Goal: Go to known website: Access a specific website the user already knows

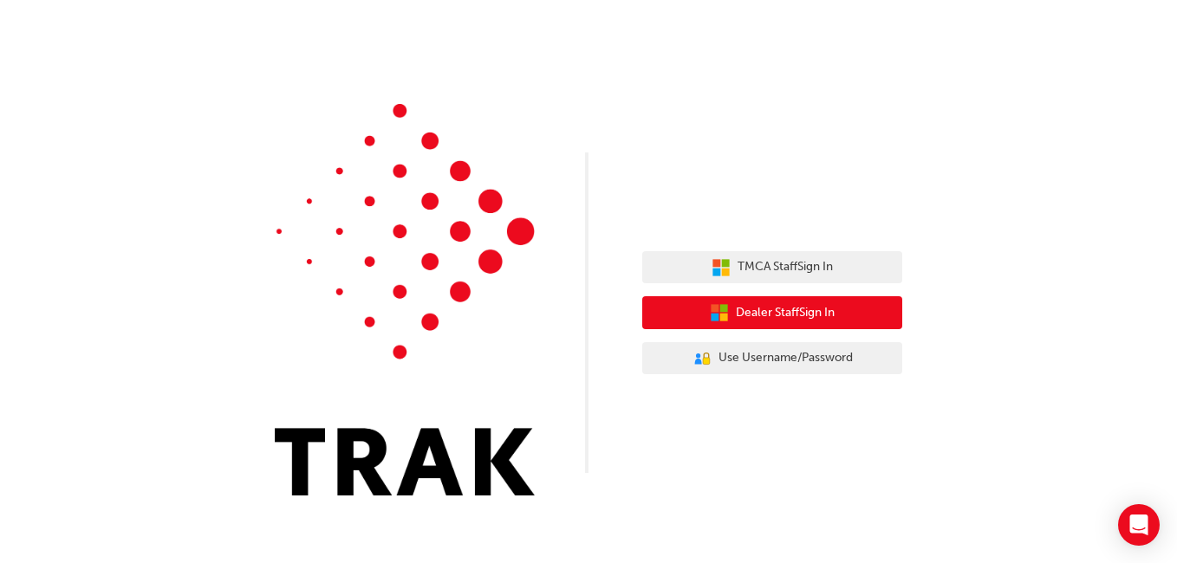
click at [765, 324] on button "Dealer Staff Sign In" at bounding box center [772, 312] width 260 height 33
